Goal: Task Accomplishment & Management: Manage account settings

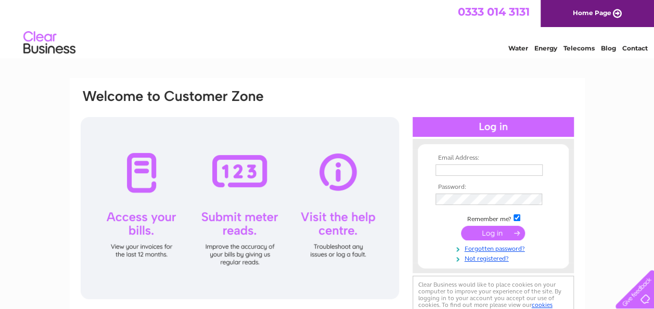
drag, startPoint x: 445, startPoint y: 172, endPoint x: 437, endPoint y: 168, distance: 8.4
click at [441, 172] on input "text" at bounding box center [489, 170] width 107 height 11
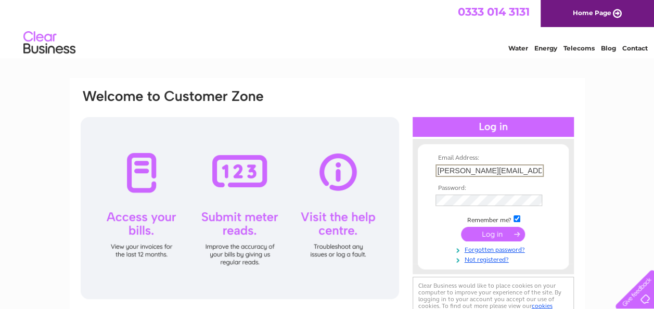
type input "anna@clickcreative.co.uk"
click at [461, 227] on input "submit" at bounding box center [493, 234] width 64 height 15
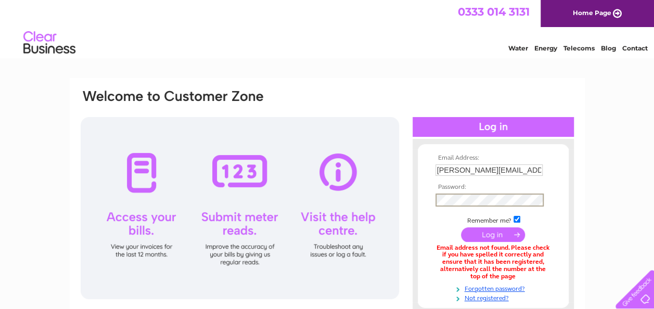
click at [461, 227] on input "submit" at bounding box center [493, 234] width 64 height 15
drag, startPoint x: 534, startPoint y: 170, endPoint x: 340, endPoint y: 147, distance: 194.5
click at [340, 147] on div "Email Address: anna@clickcreative.co.uk Password:" at bounding box center [328, 225] width 496 height 275
type input "[EMAIL_ADDRESS][DOMAIN_NAME]"
click at [502, 231] on input "submit" at bounding box center [493, 234] width 64 height 15
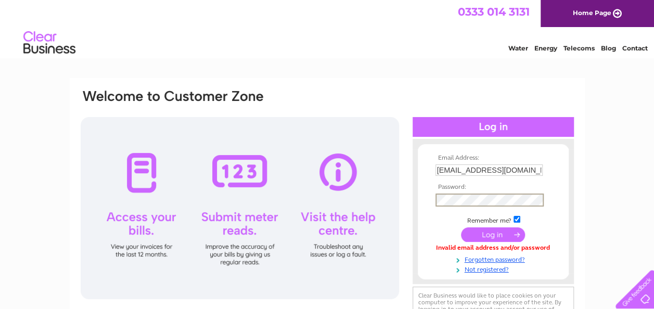
click at [461, 227] on input "submit" at bounding box center [493, 234] width 64 height 15
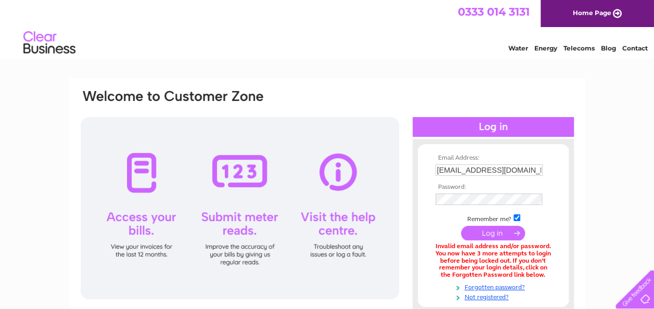
click at [495, 233] on input "submit" at bounding box center [493, 233] width 64 height 15
click at [489, 236] on input "submit" at bounding box center [493, 233] width 64 height 15
click at [512, 285] on link "Forgotten password?" at bounding box center [495, 287] width 118 height 10
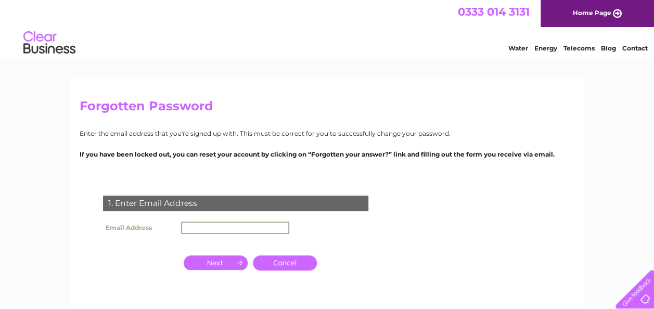
click at [225, 225] on input "text" at bounding box center [235, 228] width 108 height 12
click at [207, 263] on input "button" at bounding box center [216, 263] width 64 height 15
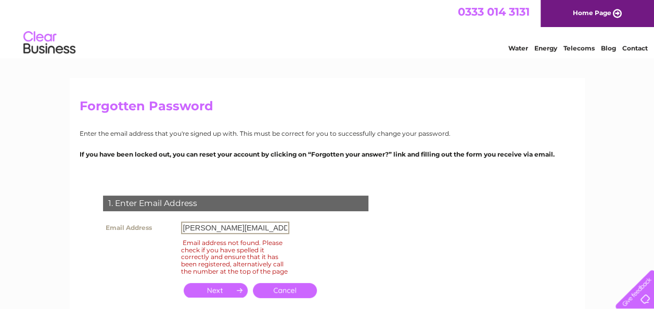
drag, startPoint x: 180, startPoint y: 225, endPoint x: 118, endPoint y: 223, distance: 61.5
click at [118, 223] on tr "Email Address [PERSON_NAME][EMAIL_ADDRESS][DOMAIN_NAME]" at bounding box center [196, 228] width 192 height 18
type input "m"
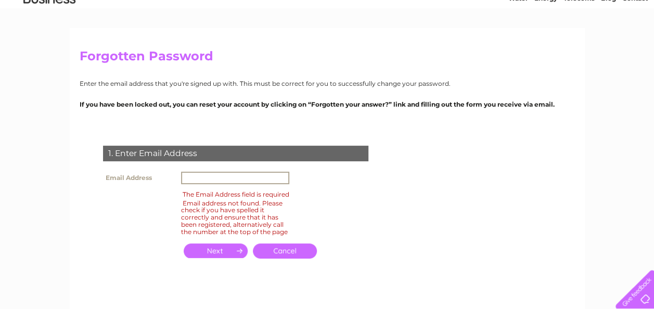
scroll to position [104, 0]
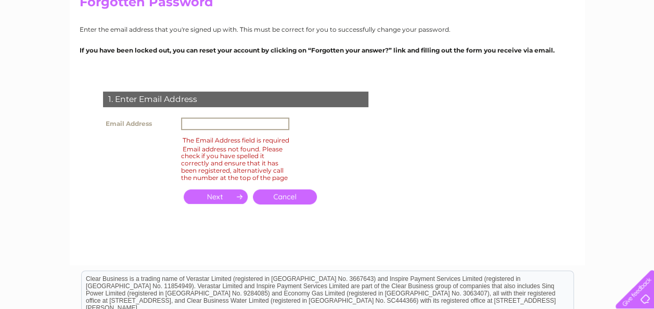
click at [281, 205] on link "Cancel" at bounding box center [285, 196] width 64 height 15
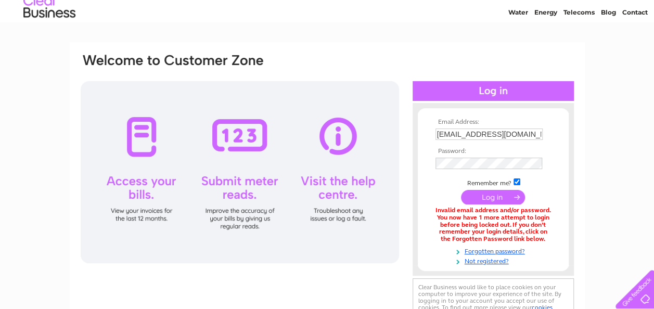
scroll to position [52, 0]
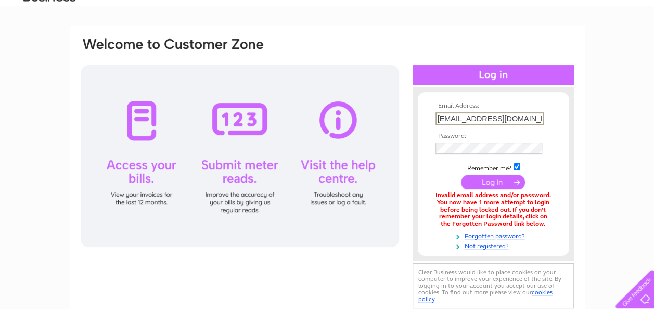
drag, startPoint x: 443, startPoint y: 117, endPoint x: 398, endPoint y: 116, distance: 44.8
click at [418, 123] on form "Email Address: Mail@rightclickcreative.co.uk Password: Forgotten password?" at bounding box center [493, 177] width 151 height 148
type input "mail@rightclickcreative.co.uk"
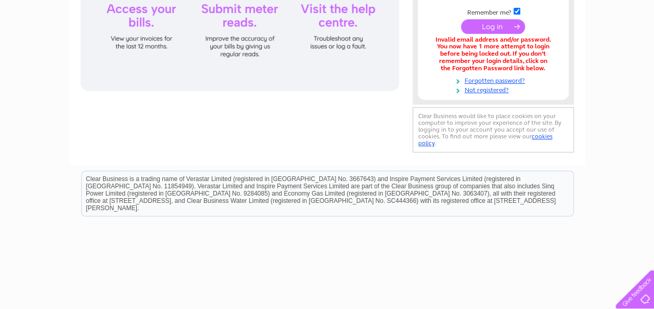
scroll to position [0, 0]
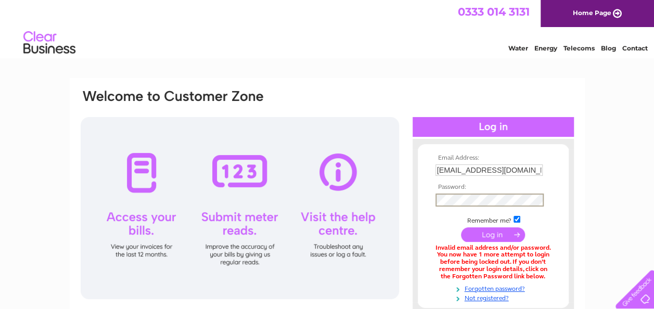
click at [631, 48] on link "Contact" at bounding box center [636, 48] width 26 height 8
